Goal: Transaction & Acquisition: Purchase product/service

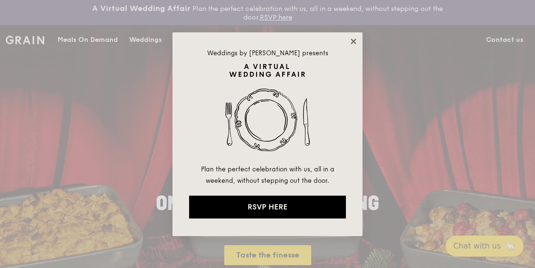
click at [354, 43] on icon at bounding box center [353, 41] width 9 height 9
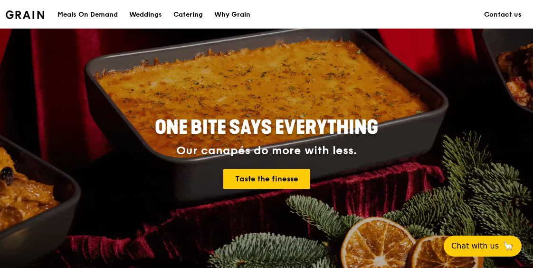
scroll to position [90, 0]
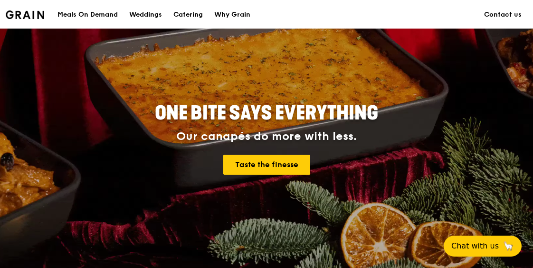
drag, startPoint x: 92, startPoint y: 14, endPoint x: 101, endPoint y: 15, distance: 9.6
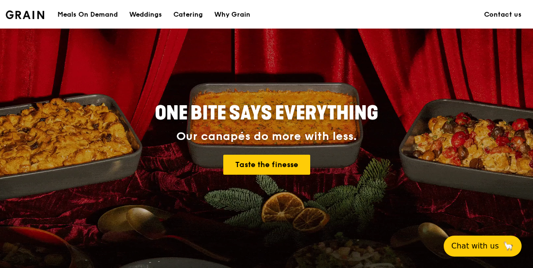
click at [92, 14] on div "Meals On Demand" at bounding box center [88, 14] width 60 height 29
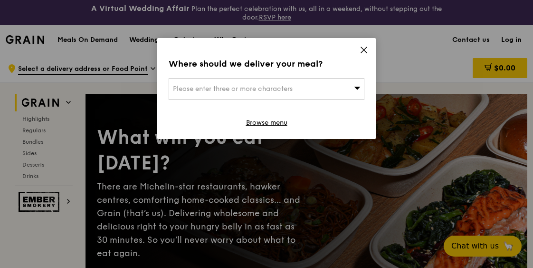
click at [307, 90] on div "Please enter three or more characters" at bounding box center [267, 89] width 196 height 22
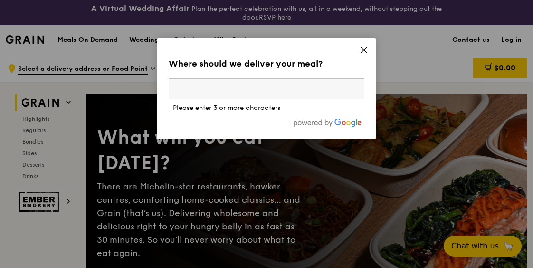
click at [244, 90] on input "search" at bounding box center [266, 88] width 195 height 21
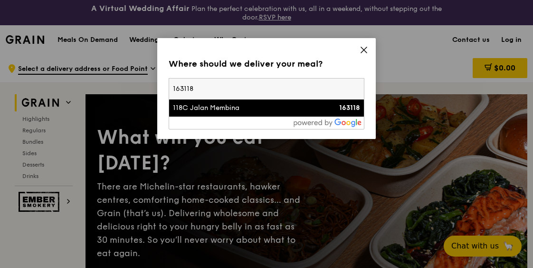
type input "163118"
click at [265, 111] on div "118C Jalan Membina" at bounding box center [243, 108] width 141 height 10
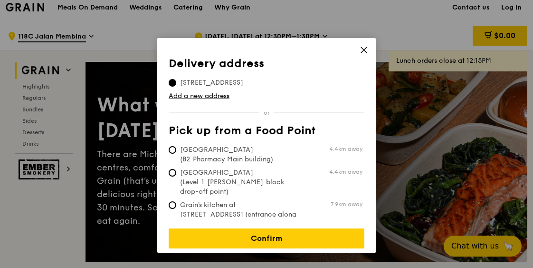
scroll to position [36, 0]
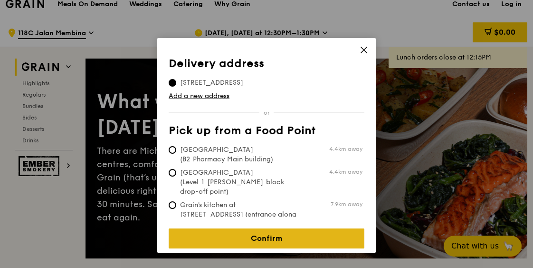
click at [276, 233] on link "Confirm" at bounding box center [267, 238] width 196 height 20
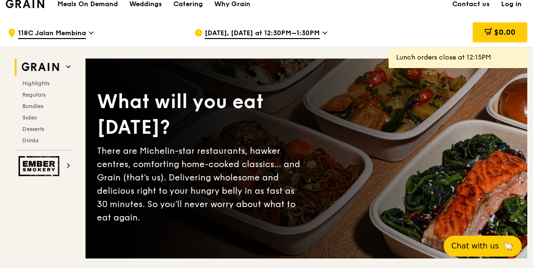
click at [323, 31] on icon at bounding box center [325, 33] width 5 height 9
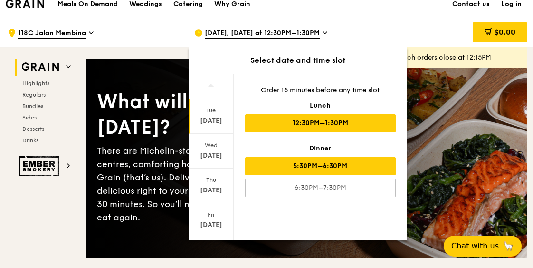
click at [335, 170] on div "5:30PM–6:30PM" at bounding box center [320, 166] width 151 height 18
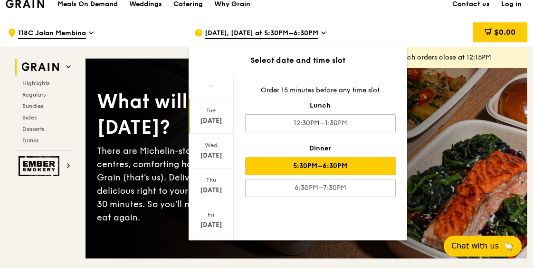
click at [428, 32] on div "$0.00" at bounding box center [453, 33] width 149 height 29
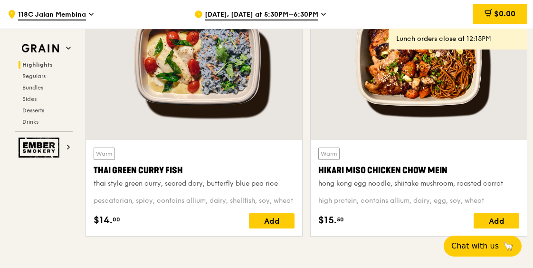
scroll to position [387, 0]
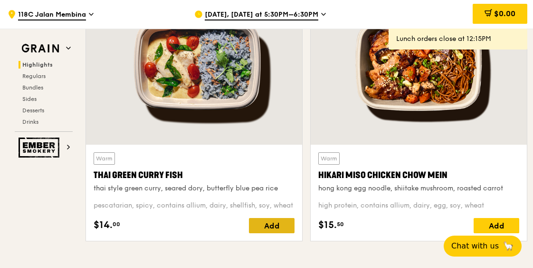
click at [277, 227] on div "Add" at bounding box center [272, 225] width 46 height 15
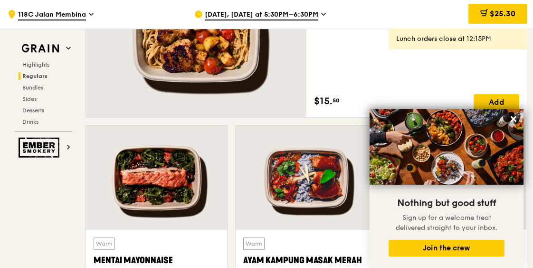
scroll to position [769, 0]
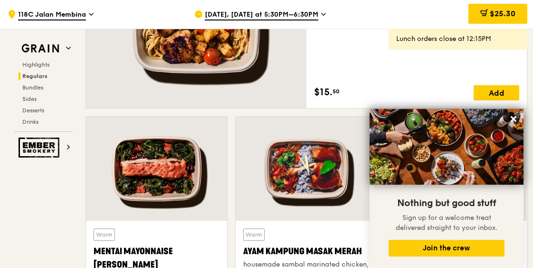
click at [487, 93] on div "Add" at bounding box center [497, 92] width 46 height 15
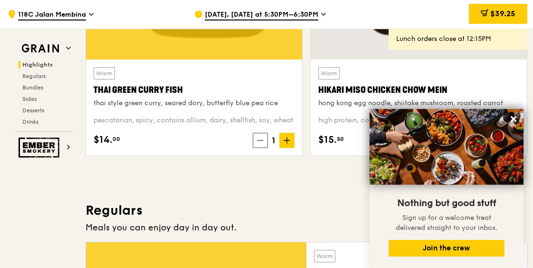
scroll to position [463, 0]
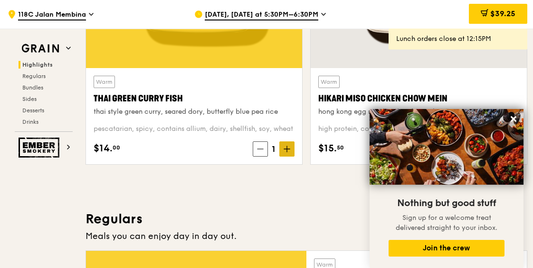
click at [287, 151] on icon at bounding box center [287, 148] width 7 height 7
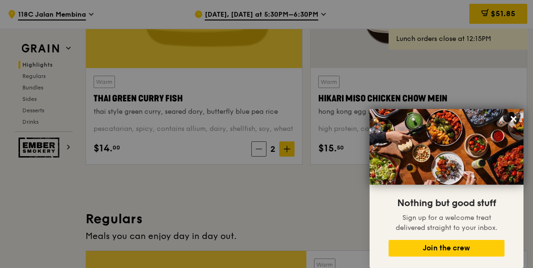
type input "2"
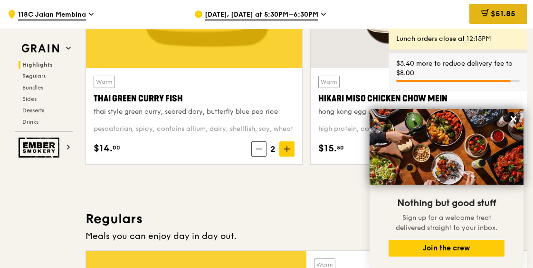
click at [494, 12] on span "$51.85" at bounding box center [503, 13] width 25 height 9
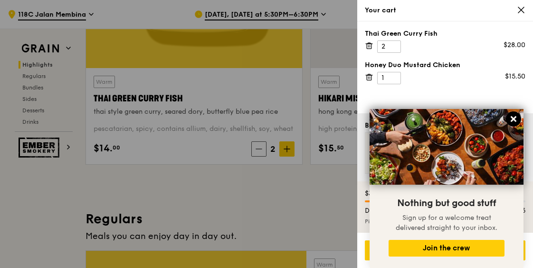
click at [512, 121] on icon at bounding box center [514, 119] width 6 height 6
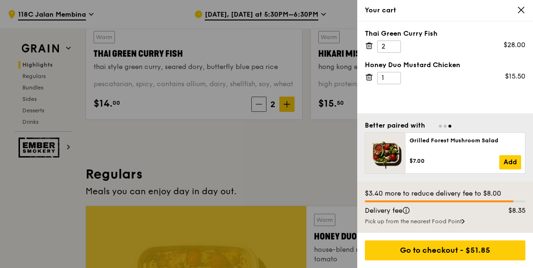
scroll to position [512, 0]
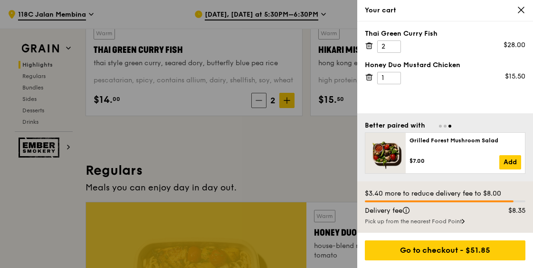
click at [441, 221] on div "Pick up from the nearest Food Point" at bounding box center [445, 221] width 161 height 8
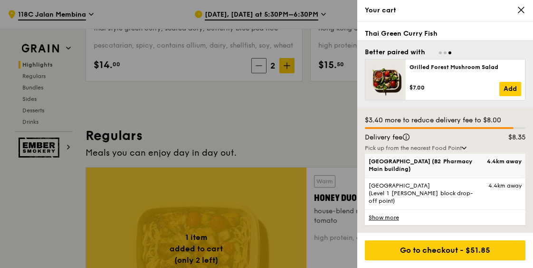
scroll to position [553, 0]
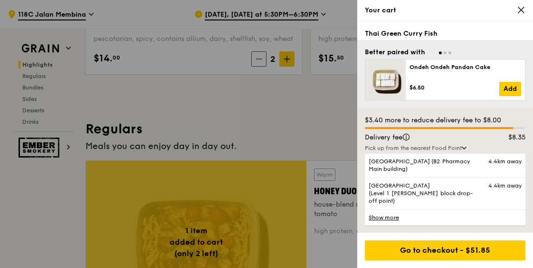
click at [389, 219] on link "Show more" at bounding box center [445, 217] width 161 height 16
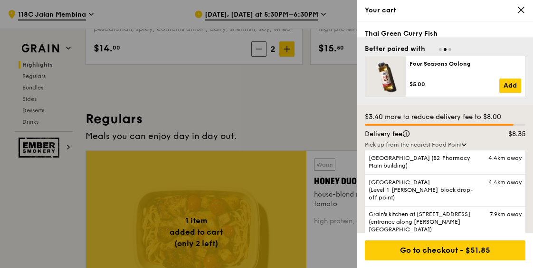
scroll to position [522, 0]
